Goal: Task Accomplishment & Management: Complete application form

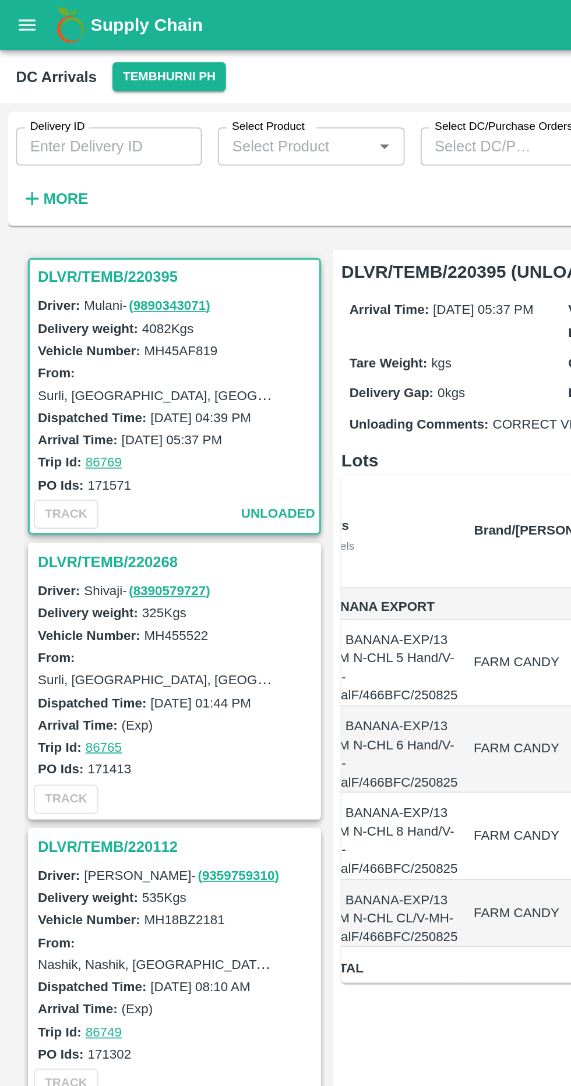
scroll to position [0, 62]
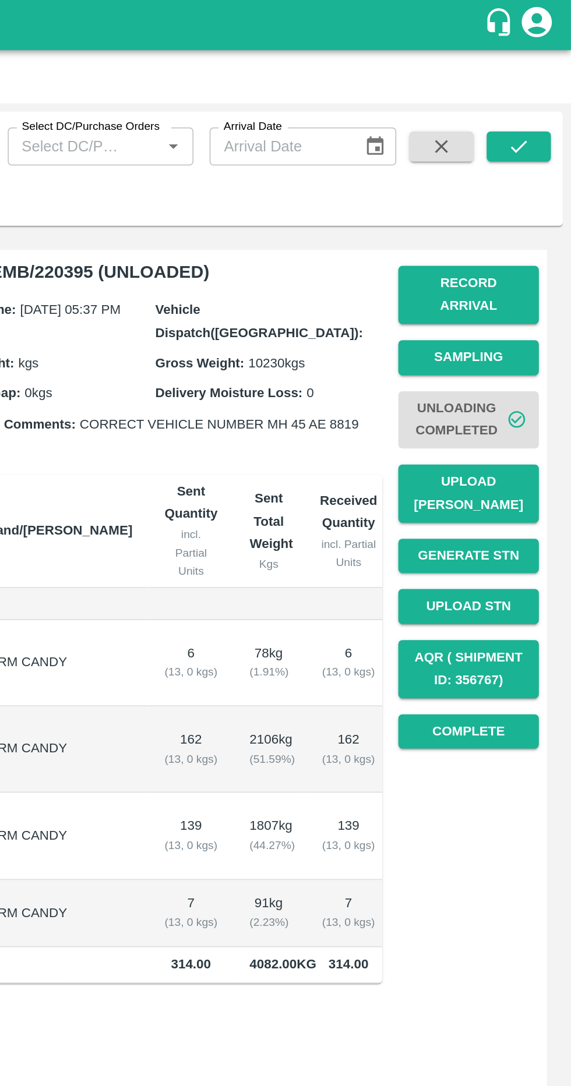
click at [513, 230] on span "Unloading Completed" at bounding box center [511, 243] width 82 height 43
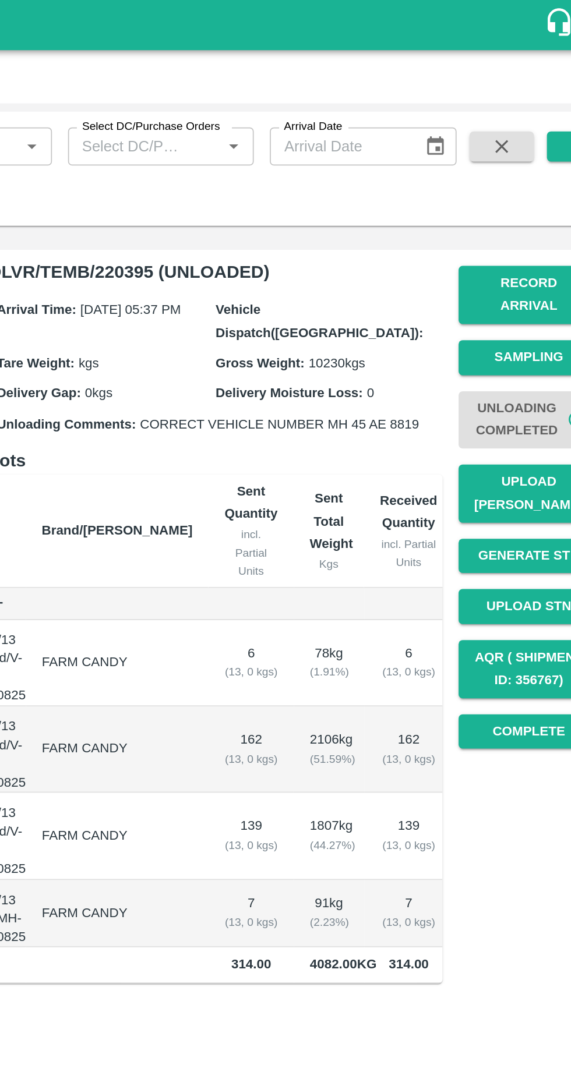
click at [436, 88] on input "Arrival Date" at bounding box center [401, 85] width 80 height 22
type input "DD/MM/YYYY"
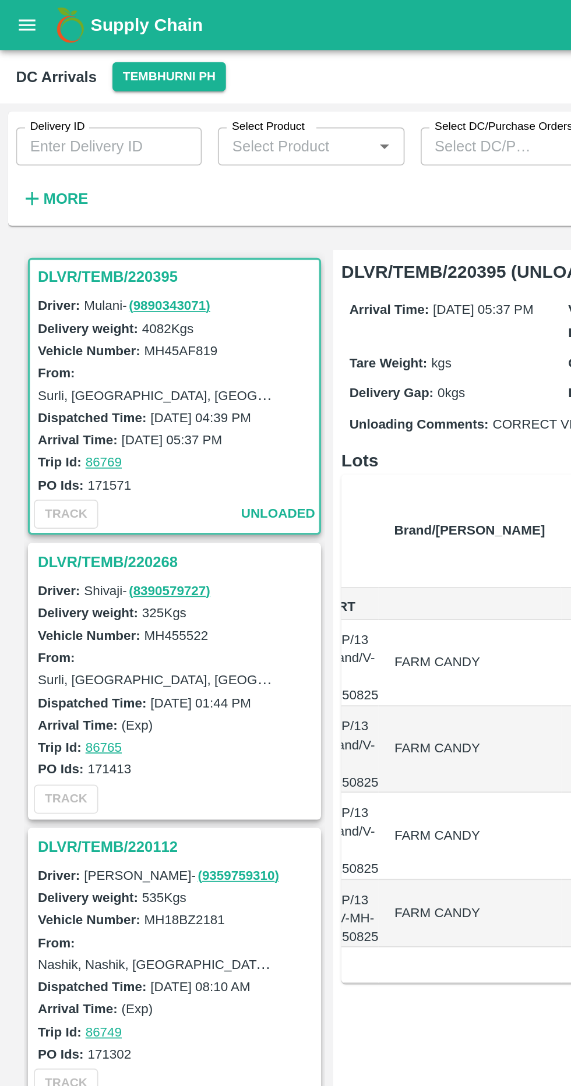
click at [47, 119] on strong "More" at bounding box center [38, 115] width 26 height 9
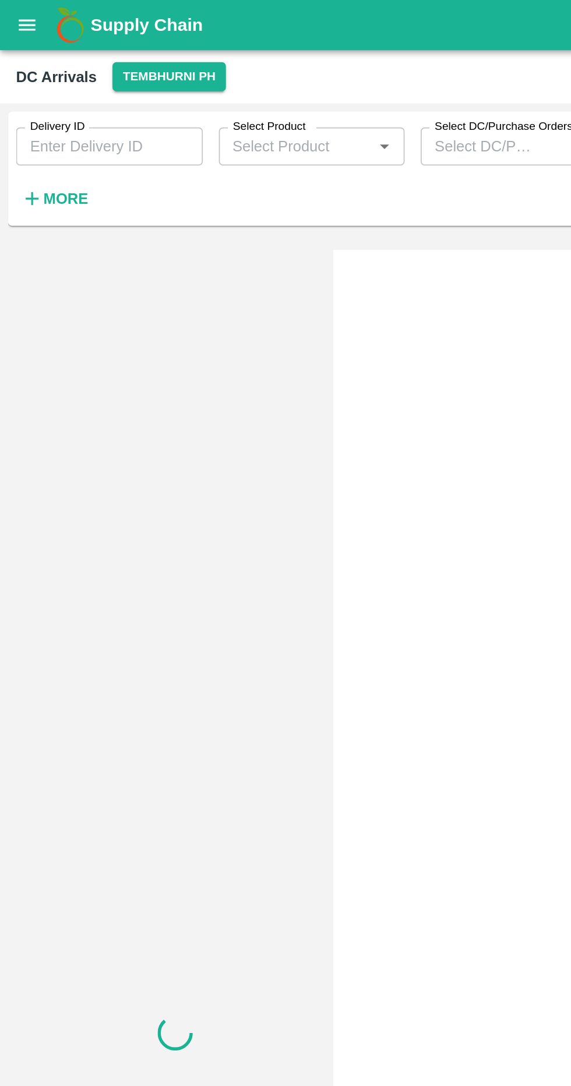
click at [20, 115] on icon "button" at bounding box center [19, 116] width 8 height 8
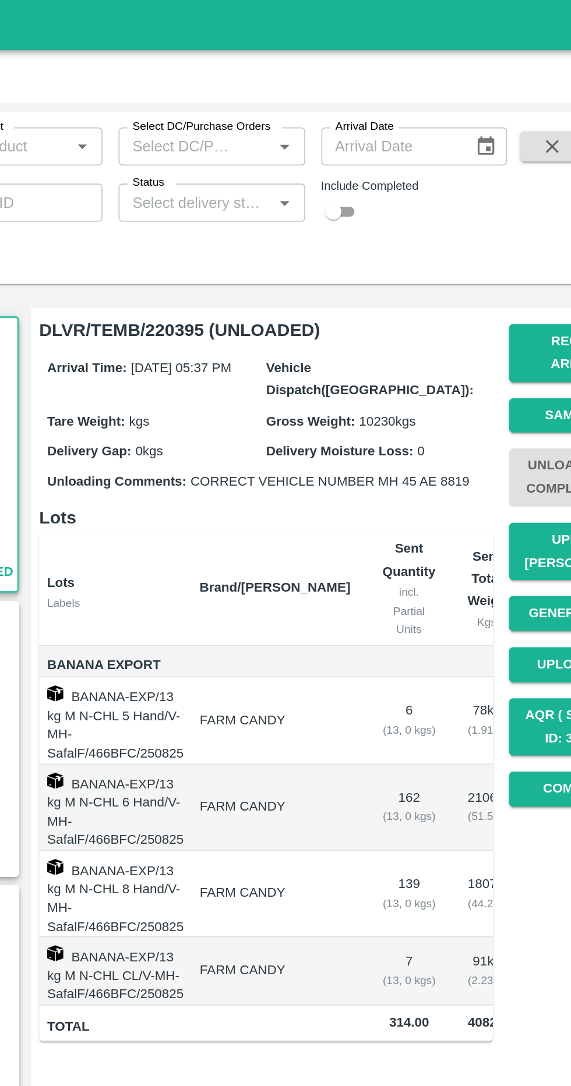
click at [340, 85] on icon "Open" at bounding box center [340, 85] width 5 height 3
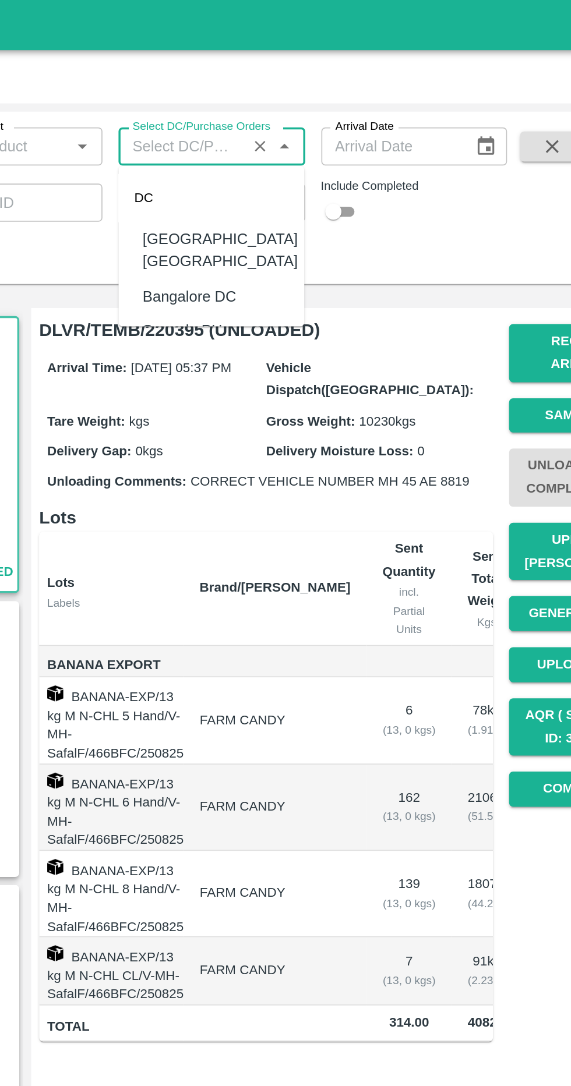
click at [453, 142] on div "Delivery ID Delivery ID Select Product Select Product   * Select DC/Purchase Or…" at bounding box center [234, 112] width 469 height 94
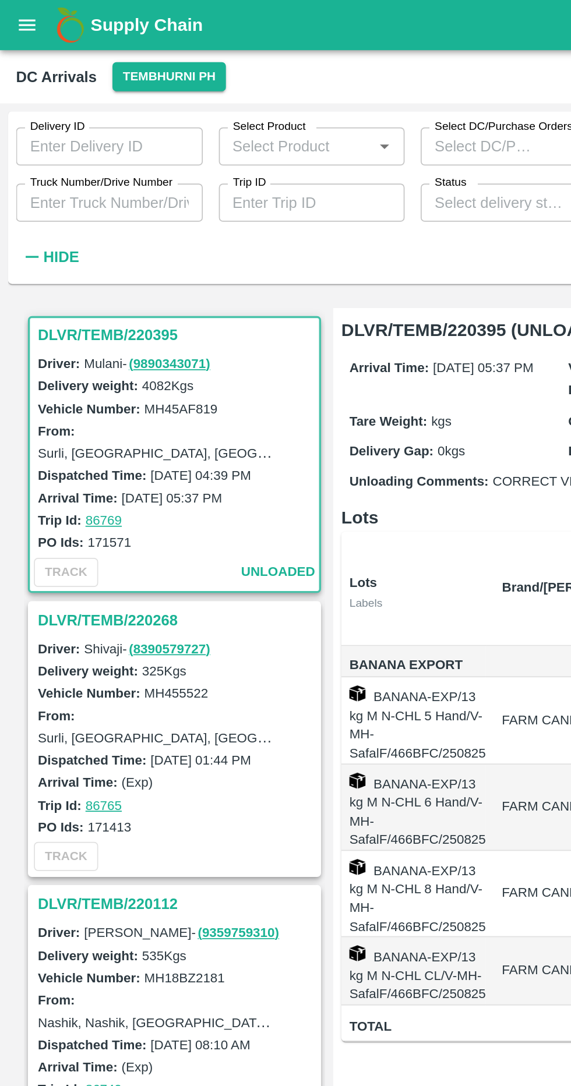
click at [218, 84] on icon "Open" at bounding box center [223, 85] width 13 height 13
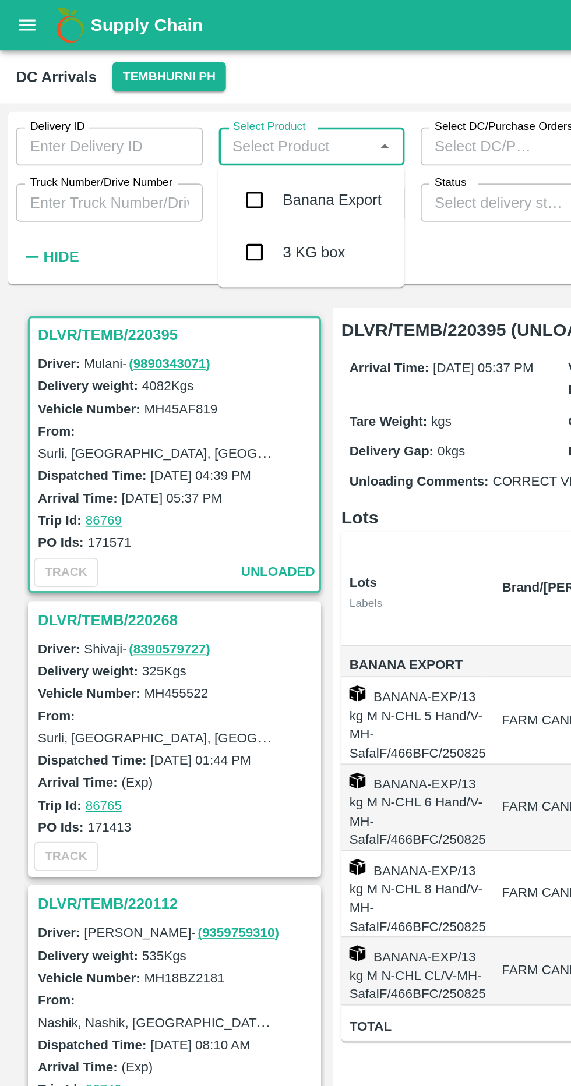
click at [271, 127] on div "Status   *" at bounding box center [298, 118] width 108 height 22
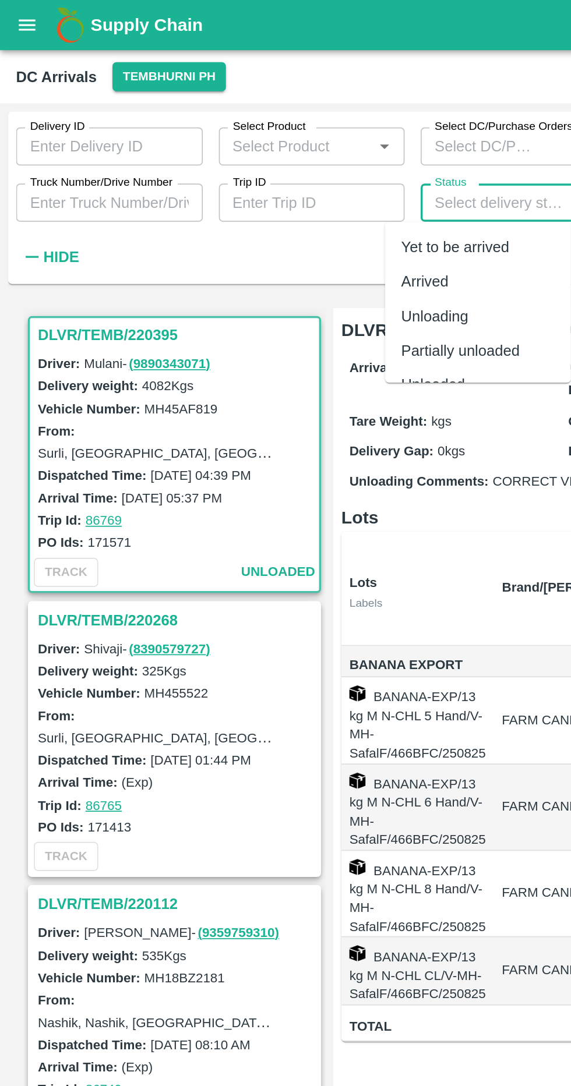
click at [283, 144] on div "Yet to be arrived" at bounding box center [264, 143] width 63 height 13
type input "Yet to be arrived"
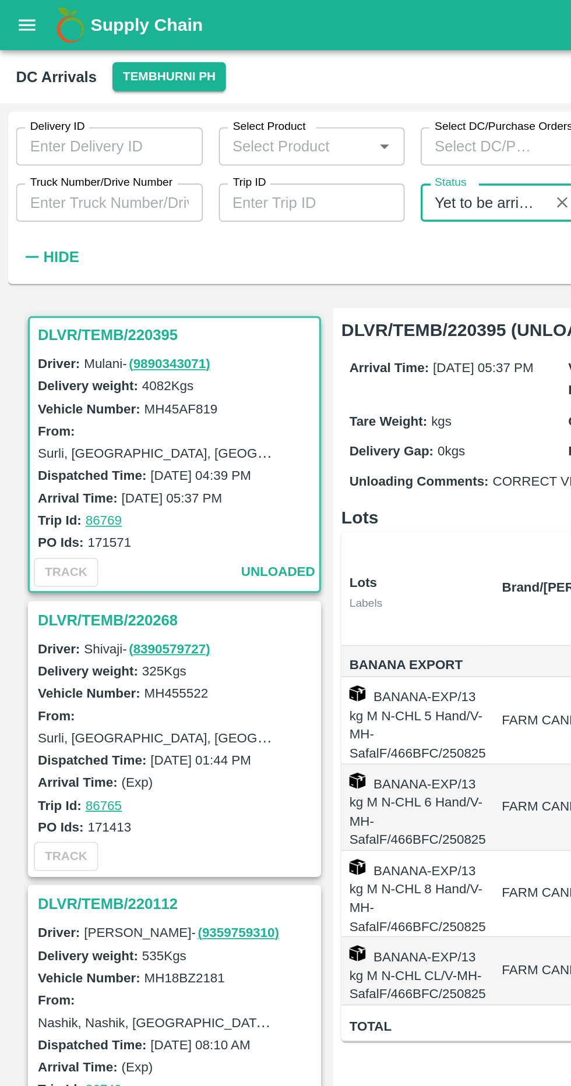
click at [100, 82] on input "Delivery ID" at bounding box center [63, 85] width 108 height 22
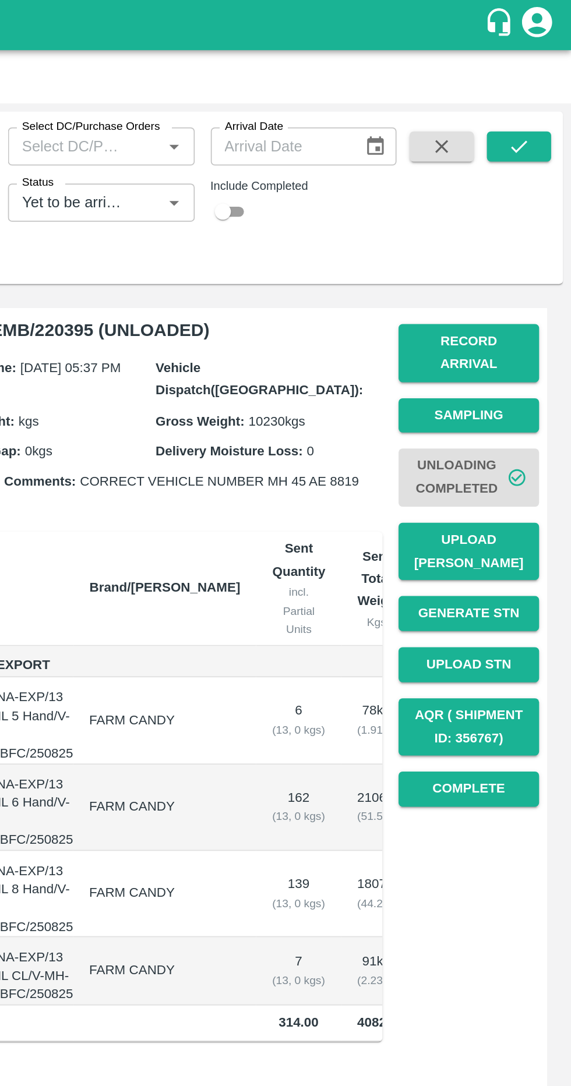
click at [432, 89] on input "Arrival Date" at bounding box center [402, 85] width 80 height 22
type input "[DATE]"
click at [555, 84] on button "submit" at bounding box center [540, 84] width 37 height 17
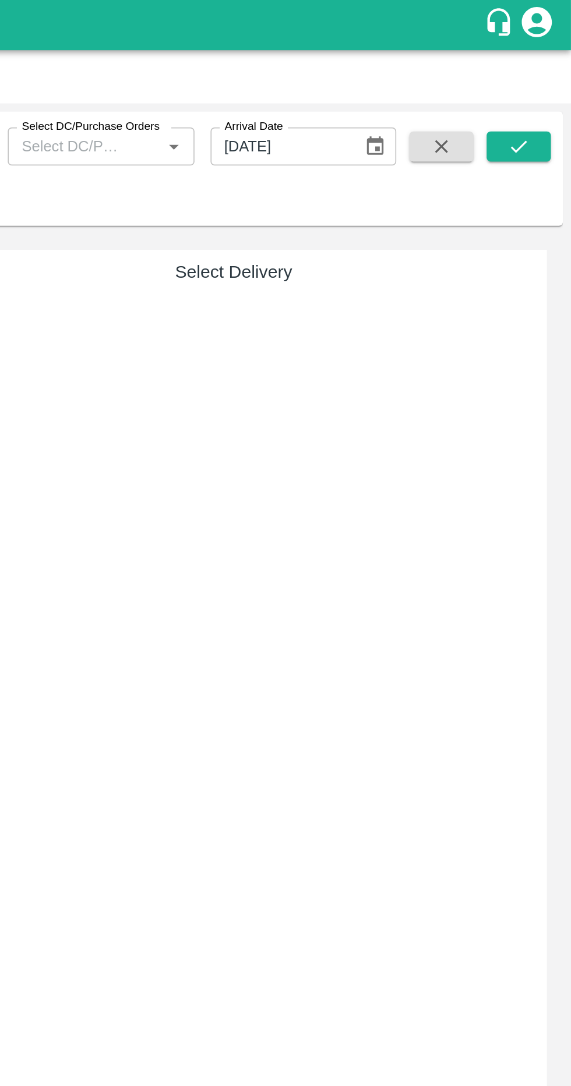
click at [500, 77] on button "button" at bounding box center [495, 84] width 37 height 17
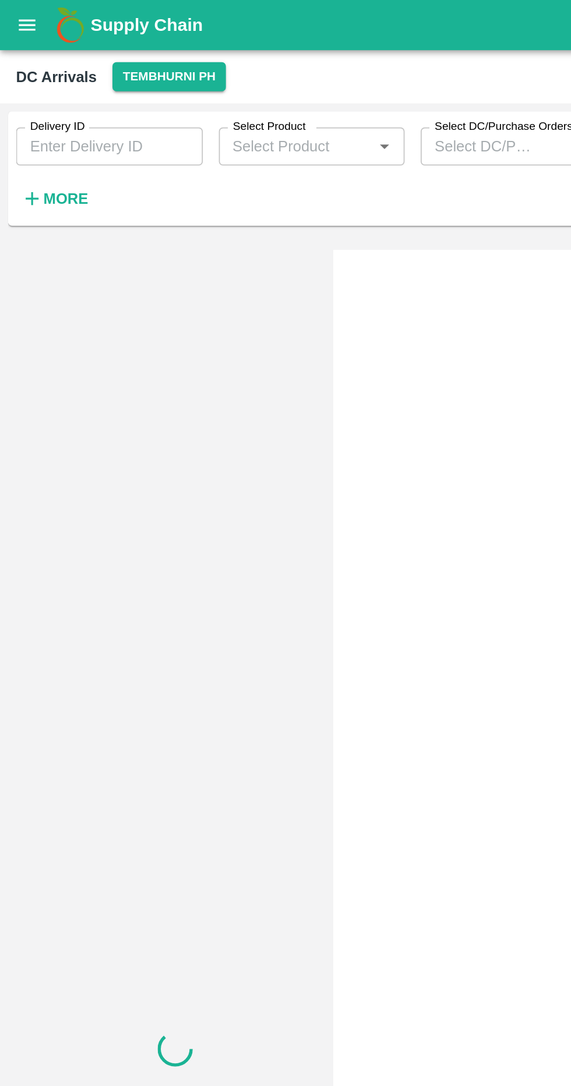
click at [14, 9] on icon "open drawer" at bounding box center [15, 14] width 13 height 13
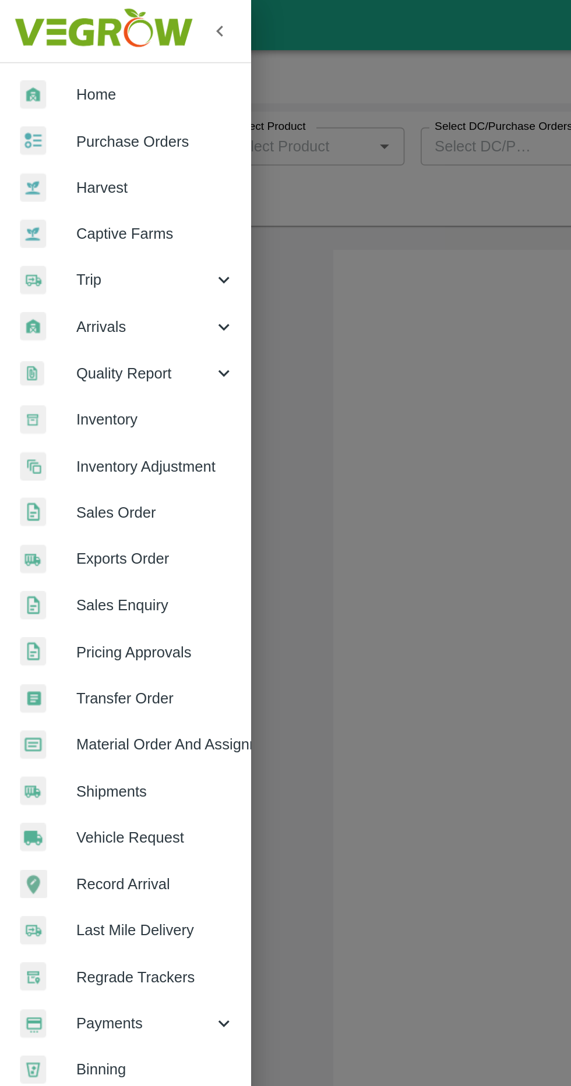
click at [123, 189] on icon at bounding box center [129, 189] width 13 height 13
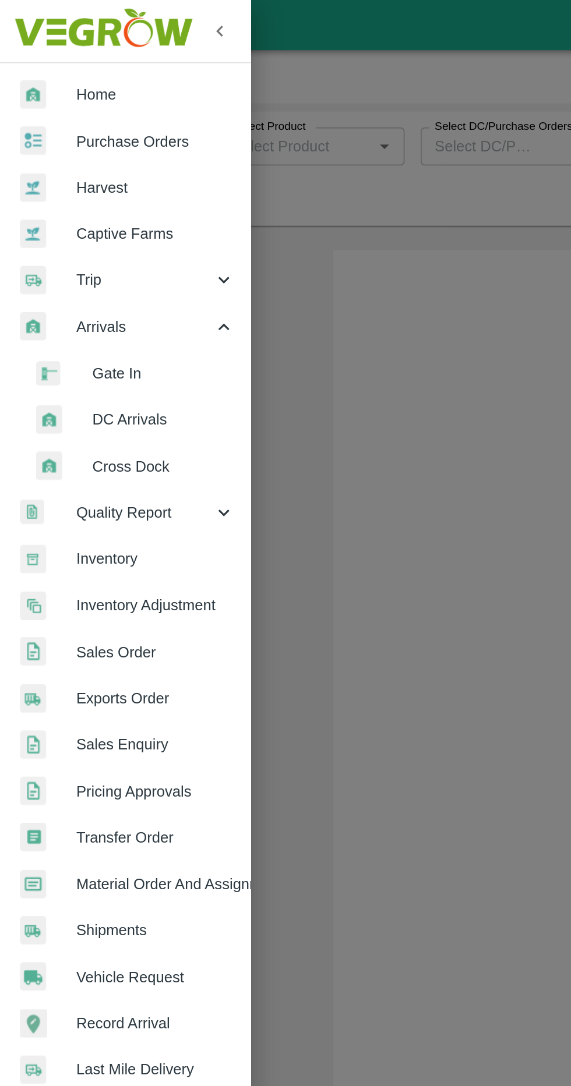
click at [117, 247] on span "DC Arrivals" at bounding box center [95, 243] width 83 height 13
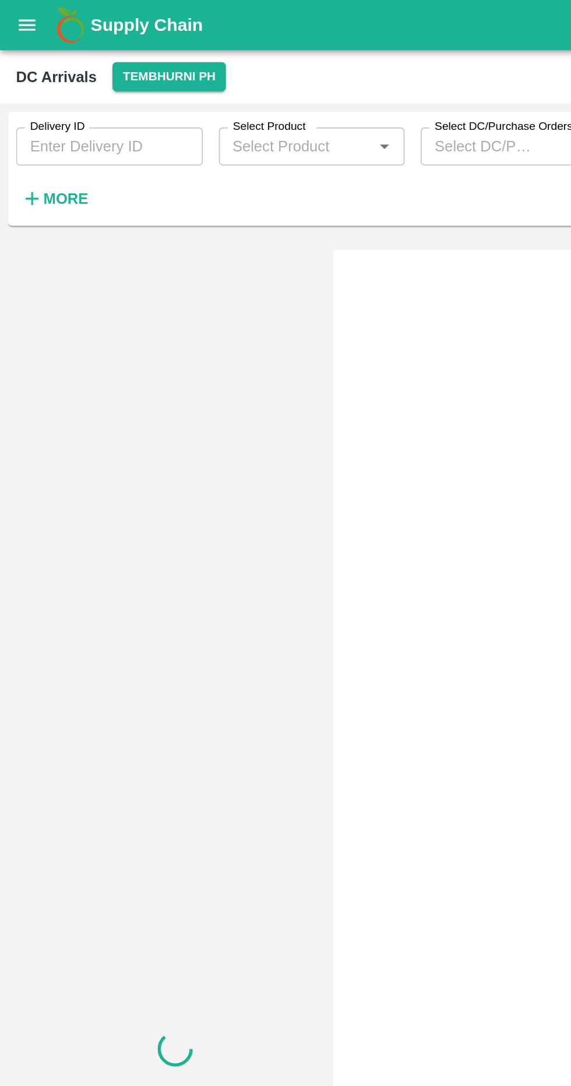
click at [27, 13] on button "open drawer" at bounding box center [15, 14] width 27 height 27
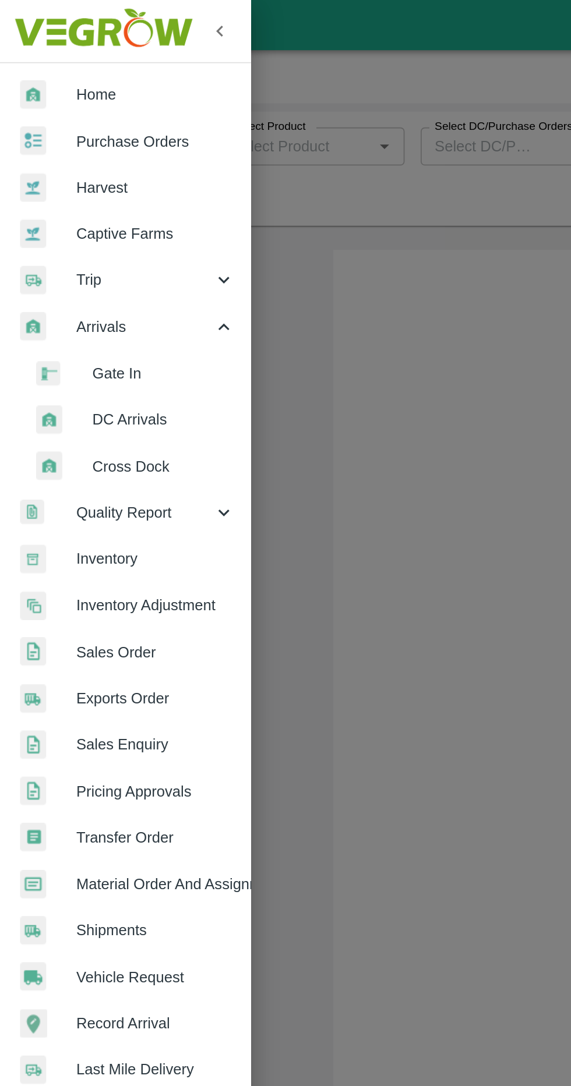
click at [121, 243] on span "DC Arrivals" at bounding box center [95, 243] width 83 height 13
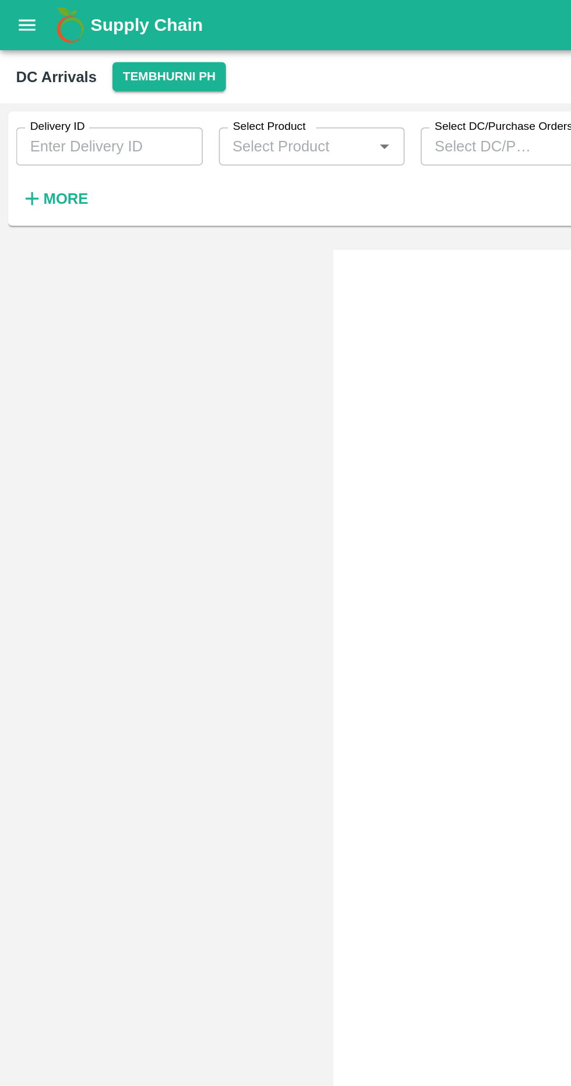
click at [38, 118] on strong "More" at bounding box center [38, 115] width 26 height 9
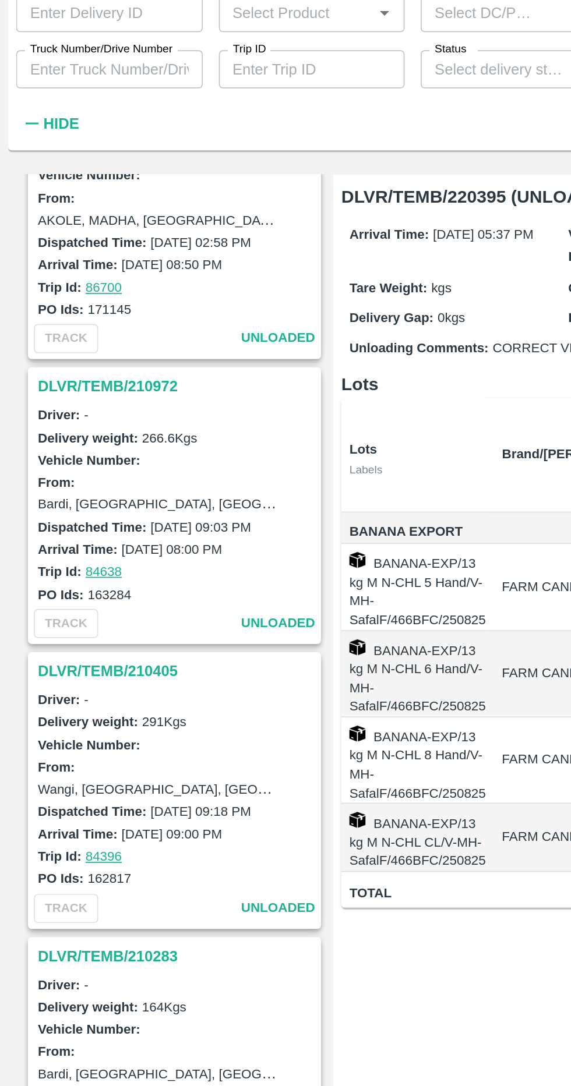
scroll to position [1214, 0]
click at [81, 293] on h3 "DLVR/TEMB/210972" at bounding box center [103, 300] width 162 height 15
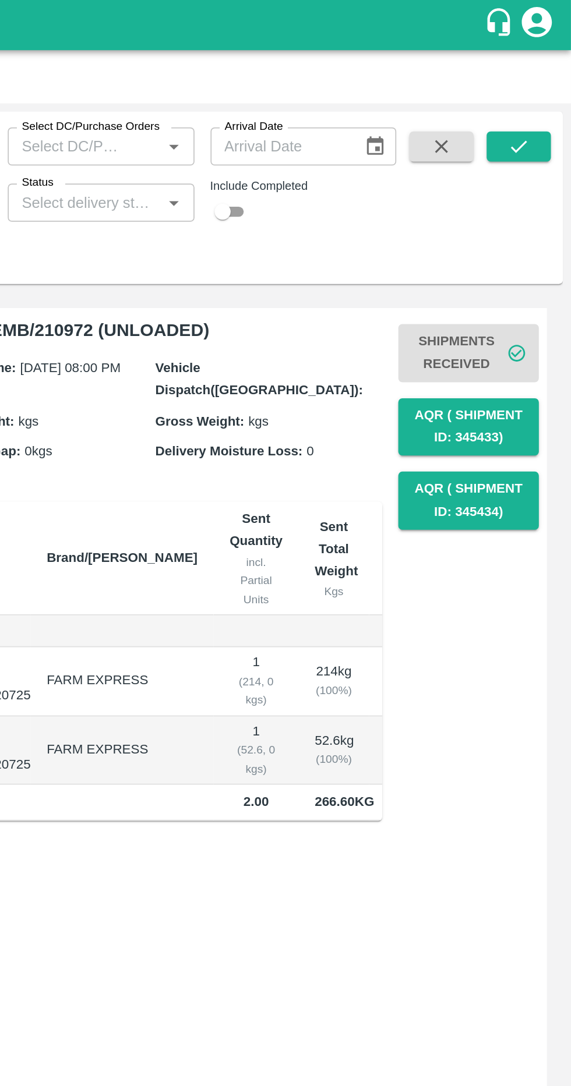
click at [536, 198] on div "Shipments Received AQR ( Shipment Id: 345433) AQR ( Shipment Id: 345434)" at bounding box center [511, 247] width 82 height 129
click at [532, 199] on div "Shipments Received AQR ( Shipment Id: 345433) AQR ( Shipment Id: 345434)" at bounding box center [511, 247] width 82 height 129
click at [529, 247] on button "AQR ( Shipment Id: 345433)" at bounding box center [511, 248] width 82 height 34
